Goal: Task Accomplishment & Management: Complete application form

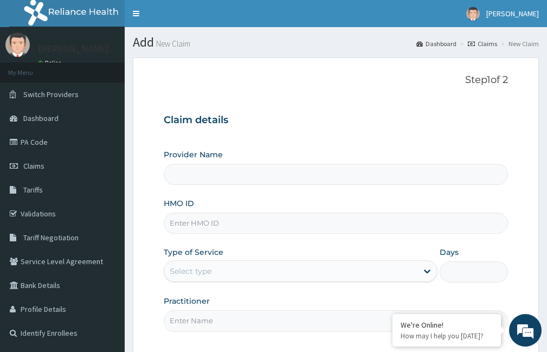
type input "Victors Fitness"
type input "1"
drag, startPoint x: 252, startPoint y: 97, endPoint x: 174, endPoint y: 228, distance: 152.3
click at [174, 228] on input "HMO ID" at bounding box center [336, 222] width 344 height 21
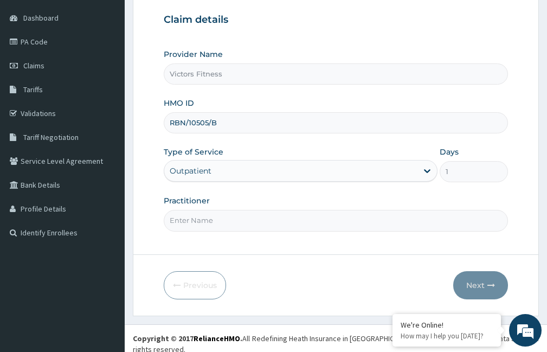
type input "RBN/10505/B"
click at [202, 222] on input "Practitioner" at bounding box center [336, 220] width 344 height 21
type input "GYM"
click at [479, 281] on button "Next" at bounding box center [480, 285] width 55 height 28
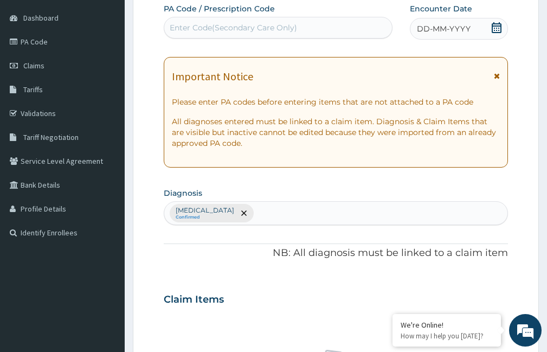
click at [445, 30] on span "DD-MM-YYYY" at bounding box center [444, 28] width 54 height 11
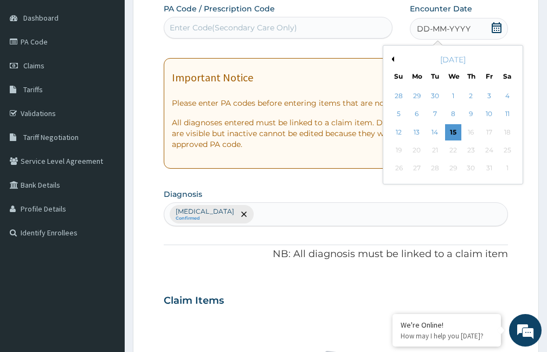
click at [392, 58] on button "Previous Month" at bounding box center [390, 58] width 5 height 5
click at [453, 150] on div "24" at bounding box center [453, 150] width 16 height 16
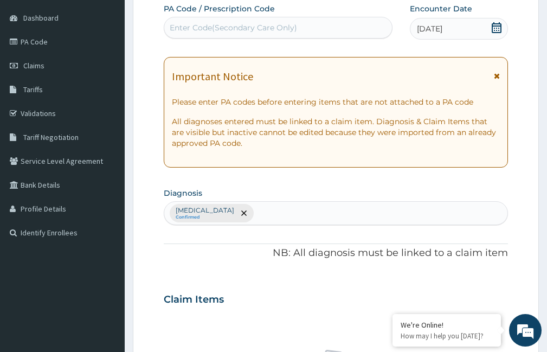
click at [229, 25] on div "Enter Code(Secondary Care Only)" at bounding box center [233, 27] width 127 height 11
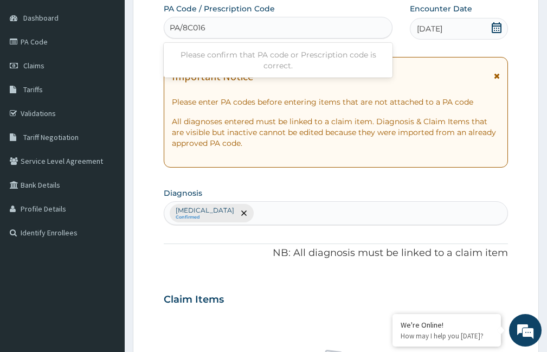
type input "PA/8C016C"
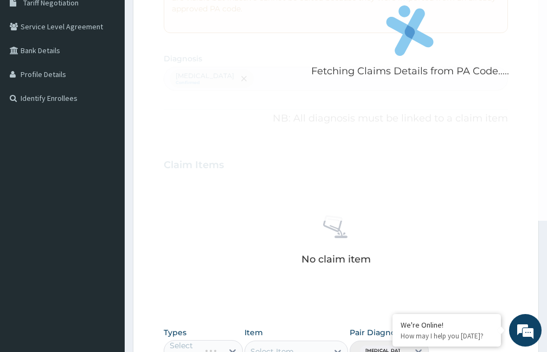
scroll to position [451, 0]
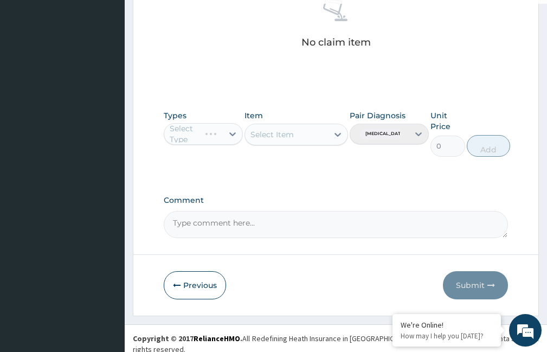
click at [235, 132] on div "Select Type" at bounding box center [203, 134] width 79 height 22
click at [232, 134] on icon at bounding box center [232, 134] width 7 height 4
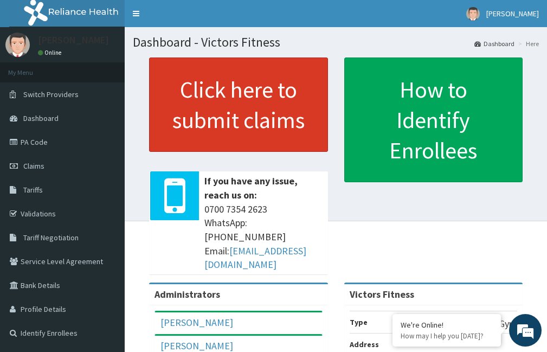
click at [243, 120] on link "Click here to submit claims" at bounding box center [238, 104] width 179 height 94
